Goal: Transaction & Acquisition: Purchase product/service

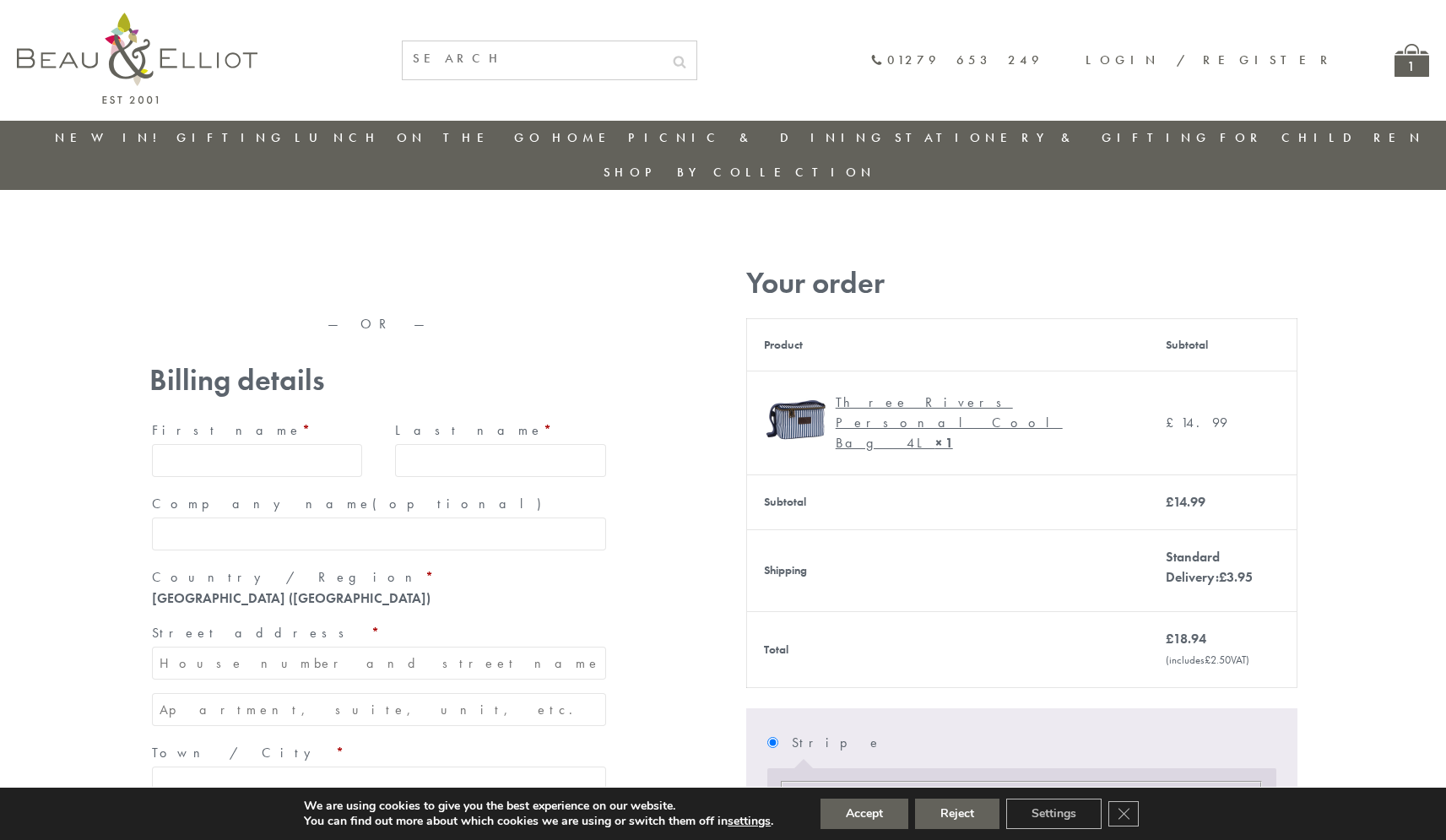
type input "maria33@yahoo.com"
type input "Maria"
type input "Williams"
type input "23, Scottsdale, Happytown"
type input "London"
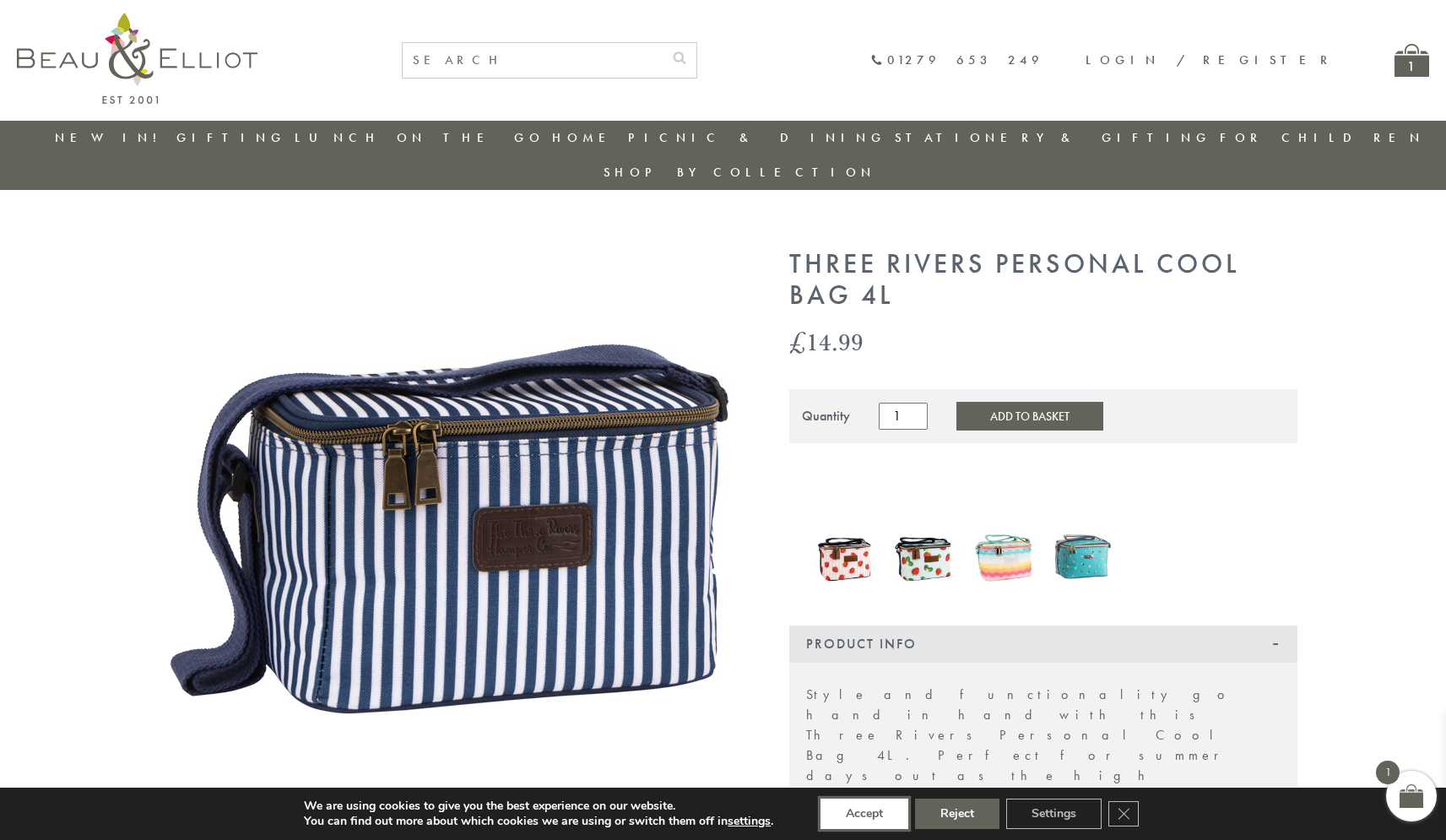
click at [864, 813] on button "Accept" at bounding box center [864, 813] width 87 height 30
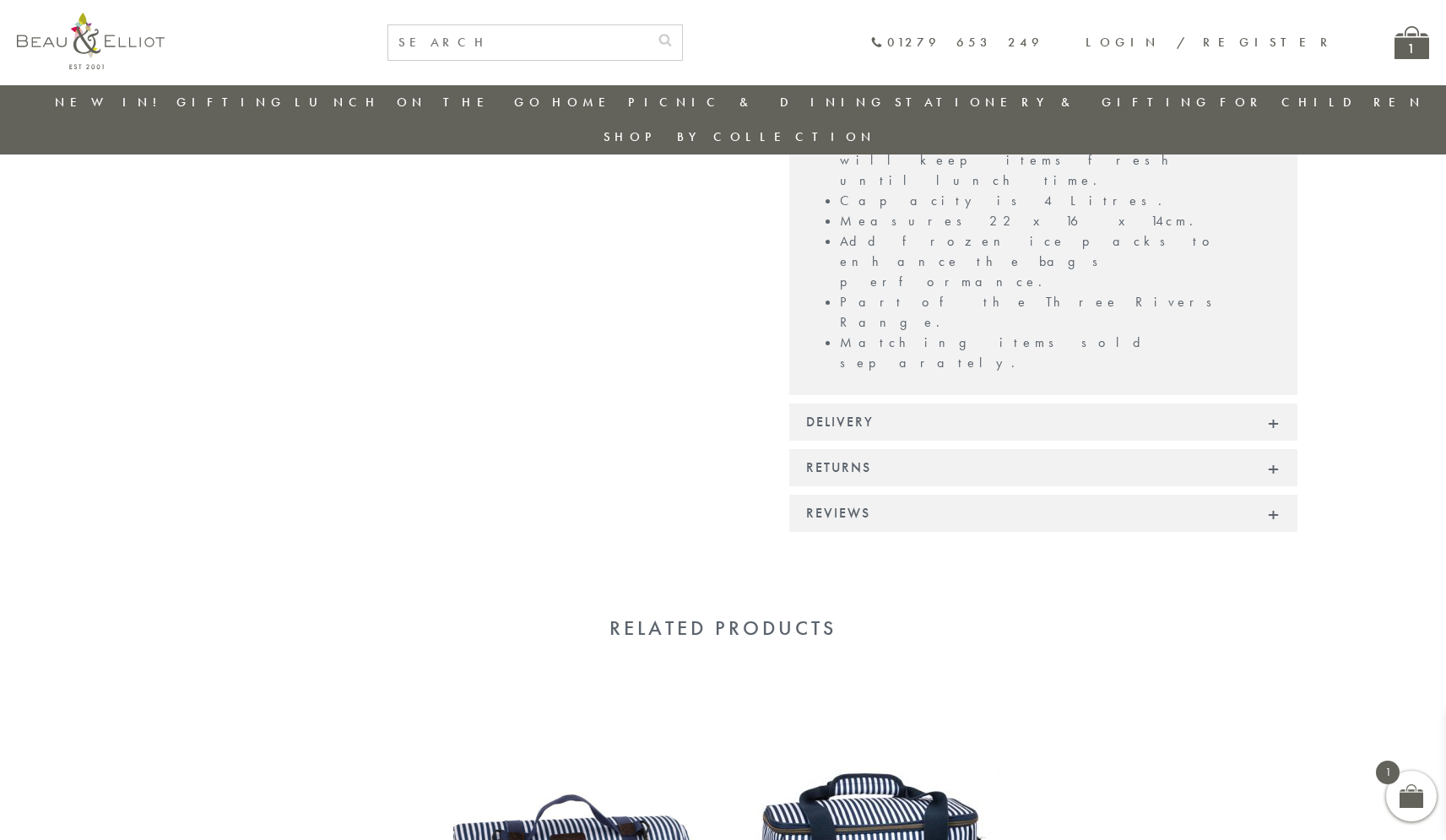
scroll to position [992, 0]
